Goal: Book appointment/travel/reservation

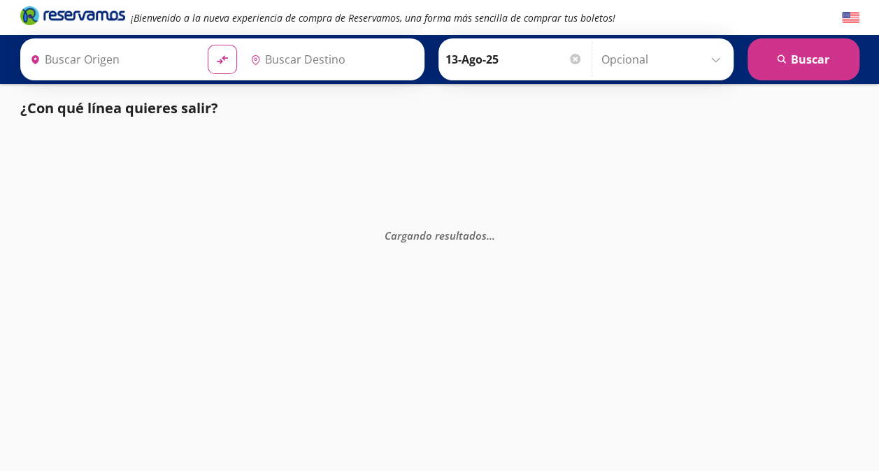
type input "[GEOGRAPHIC_DATA][PERSON_NAME], [GEOGRAPHIC_DATA][PERSON_NAME]"
type input "[GEOGRAPHIC_DATA], [GEOGRAPHIC_DATA]"
type input "[GEOGRAPHIC_DATA][PERSON_NAME], [GEOGRAPHIC_DATA][PERSON_NAME]"
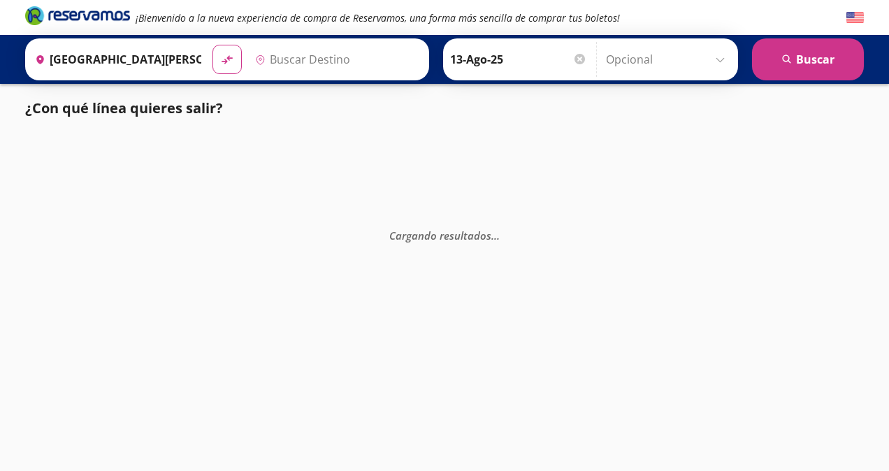
type input "[GEOGRAPHIC_DATA], [GEOGRAPHIC_DATA]"
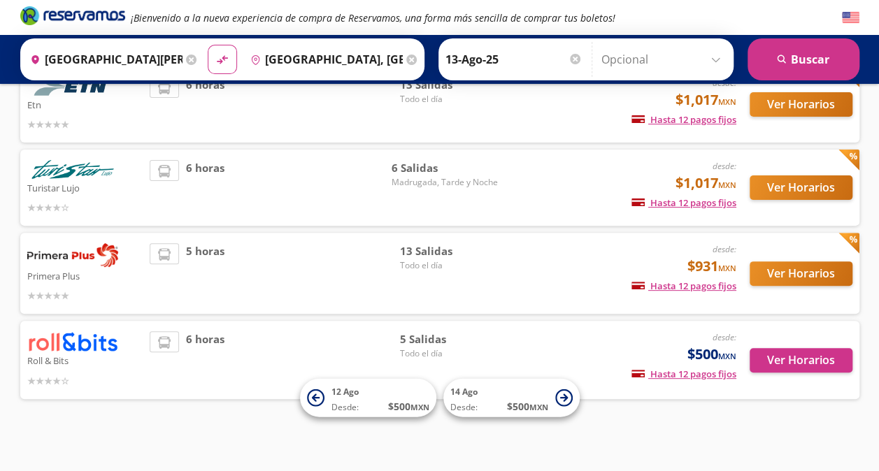
scroll to position [123, 0]
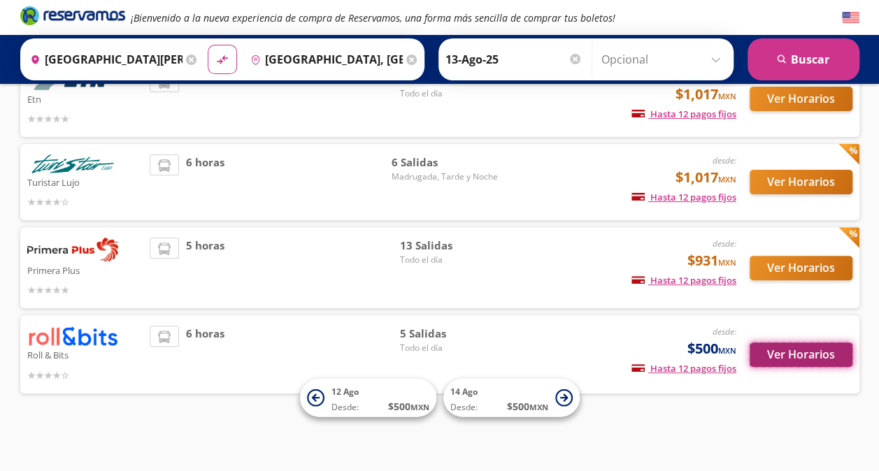
click at [816, 359] on button "Ver Horarios" at bounding box center [800, 354] width 103 height 24
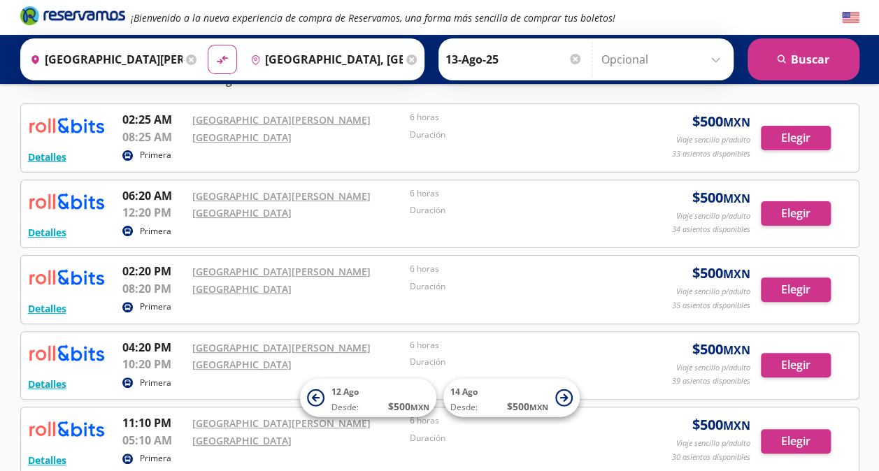
scroll to position [57, 0]
